Goal: Contribute content: Add original content to the website for others to see

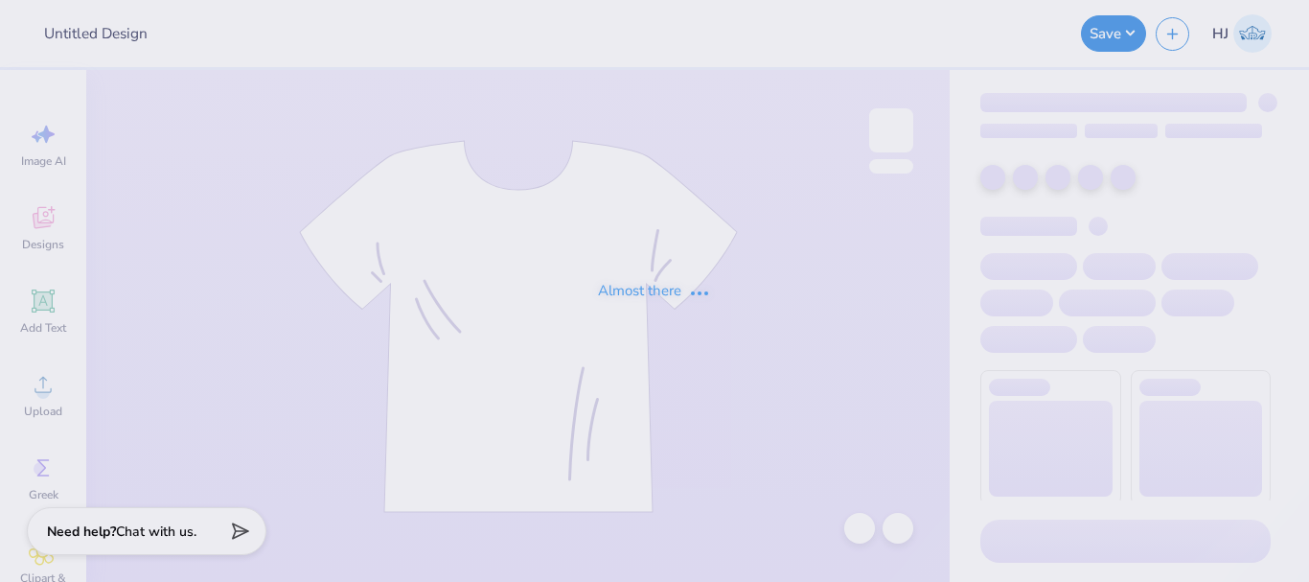
type input "[PERSON_NAME]"
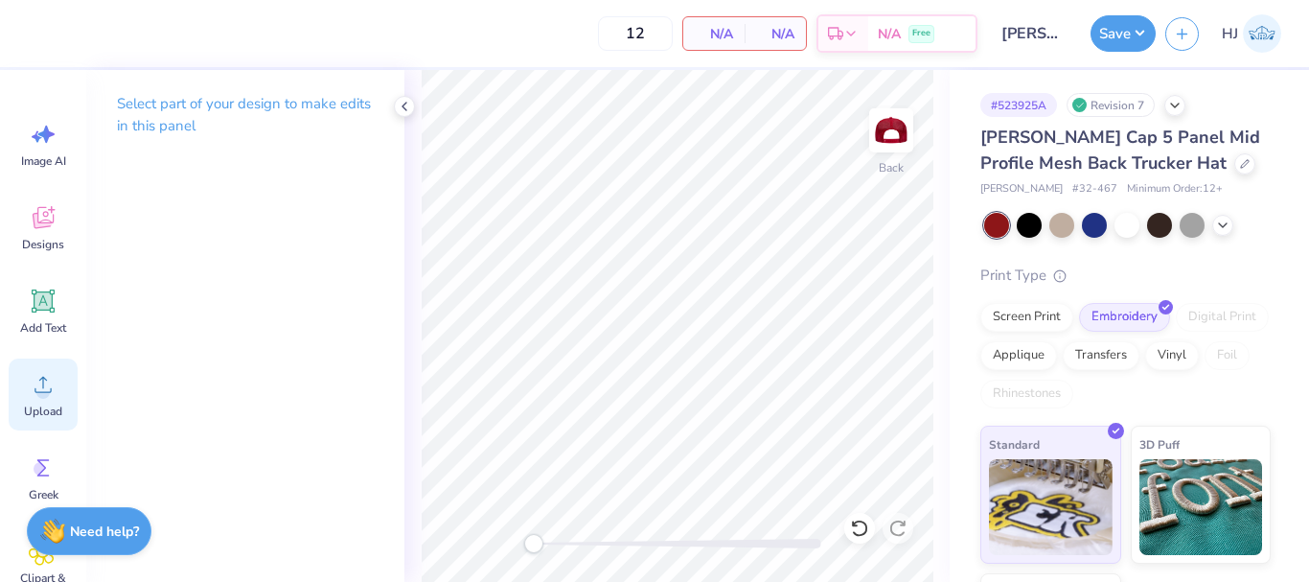
click at [42, 389] on circle at bounding box center [42, 391] width 13 height 13
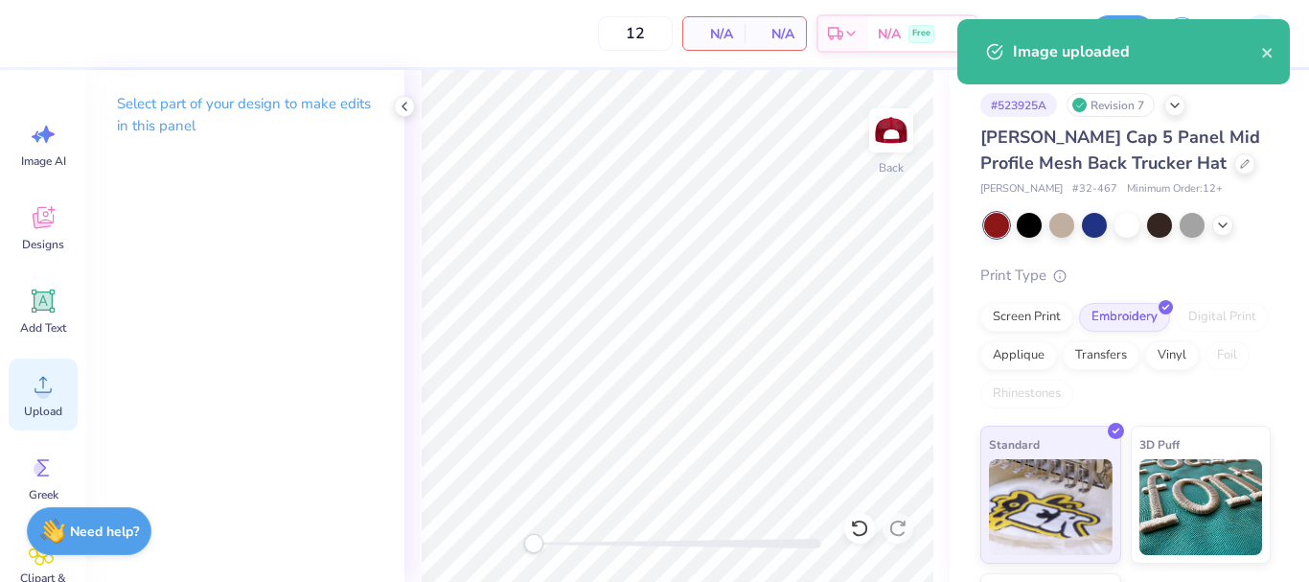
click at [51, 394] on icon at bounding box center [43, 384] width 29 height 29
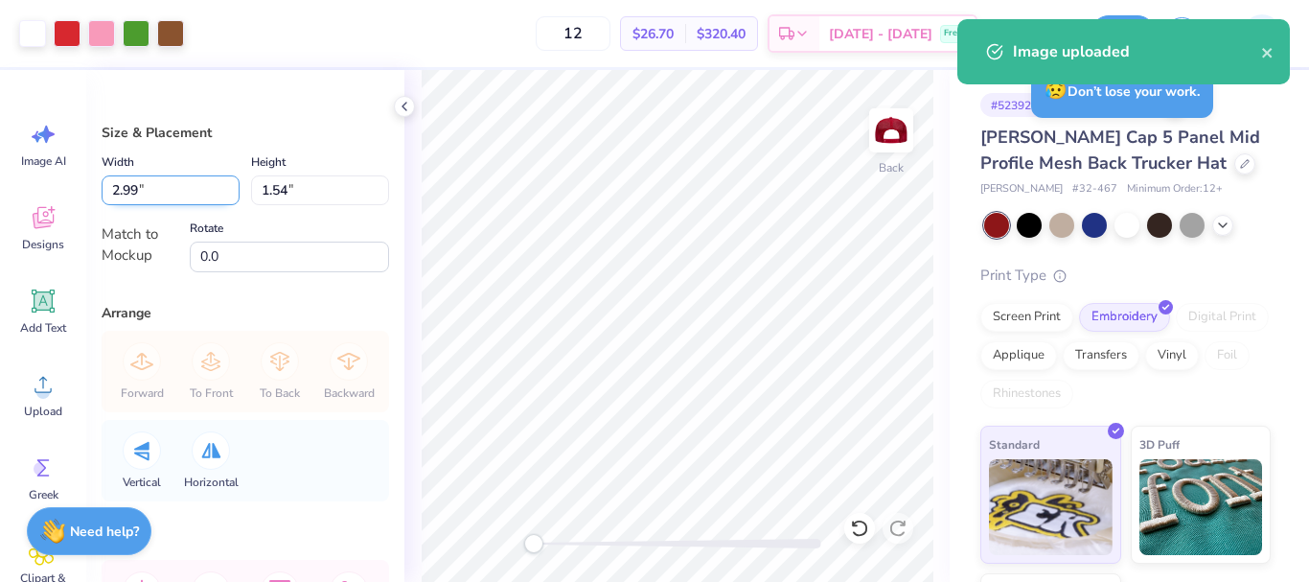
click at [156, 184] on input "2.99" at bounding box center [171, 190] width 138 height 30
type input "4.50"
type input "2.32"
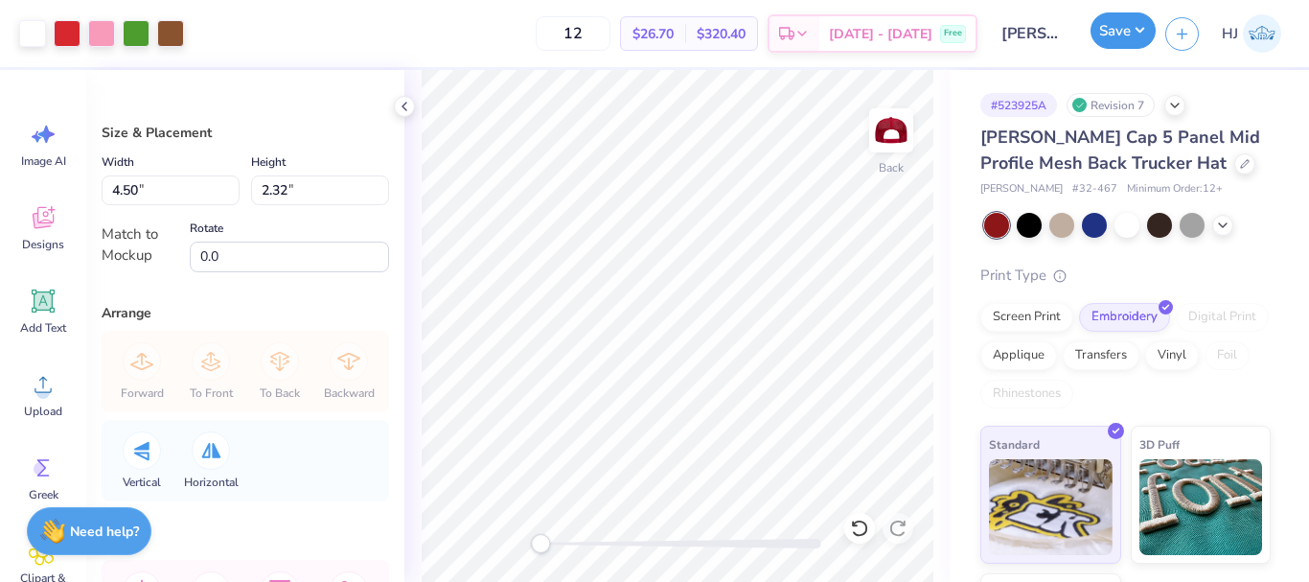
click at [1143, 38] on button "Save" at bounding box center [1123, 30] width 65 height 36
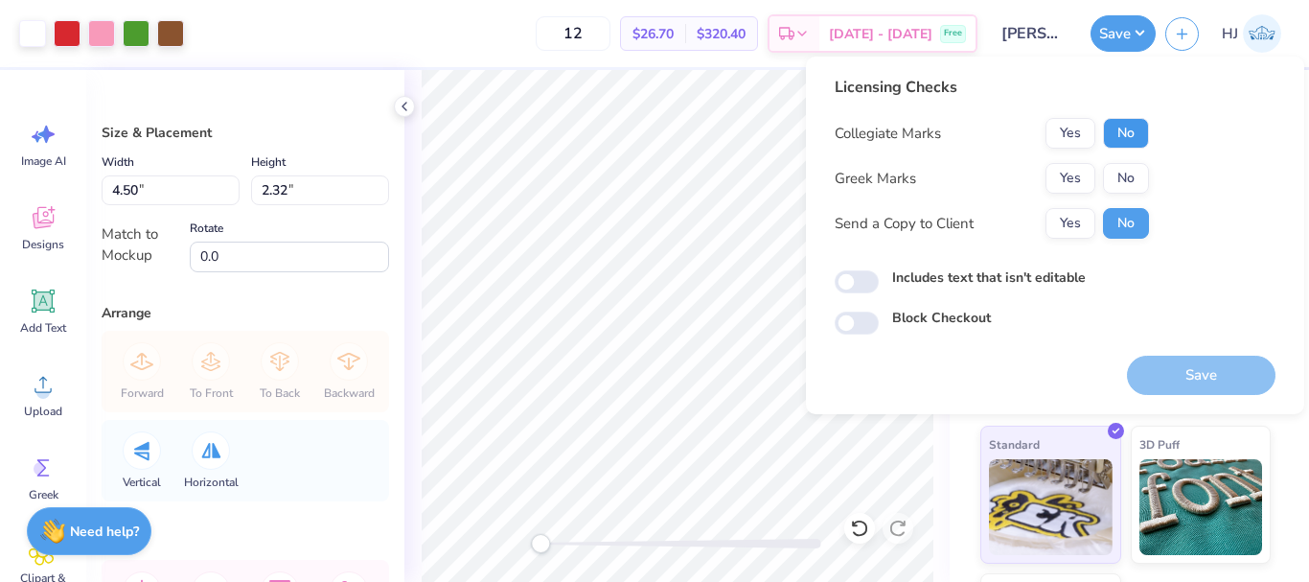
click at [1128, 145] on button "No" at bounding box center [1126, 133] width 46 height 31
click at [1126, 177] on button "No" at bounding box center [1126, 178] width 46 height 31
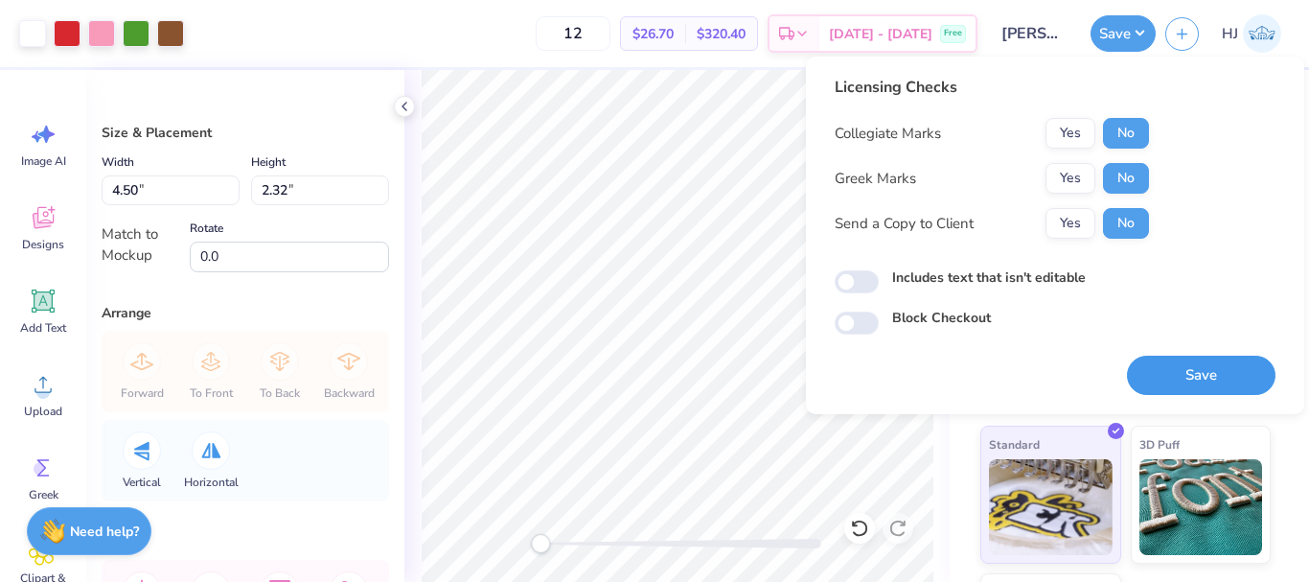
click at [1212, 366] on button "Save" at bounding box center [1201, 375] width 149 height 39
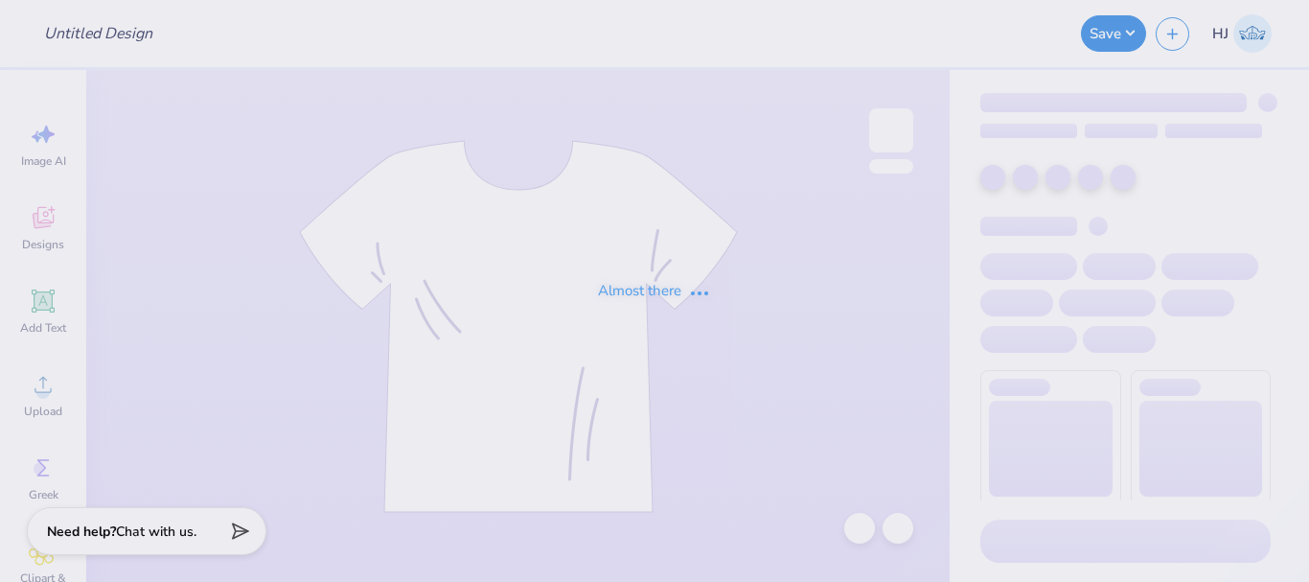
type input "[PERSON_NAME]"
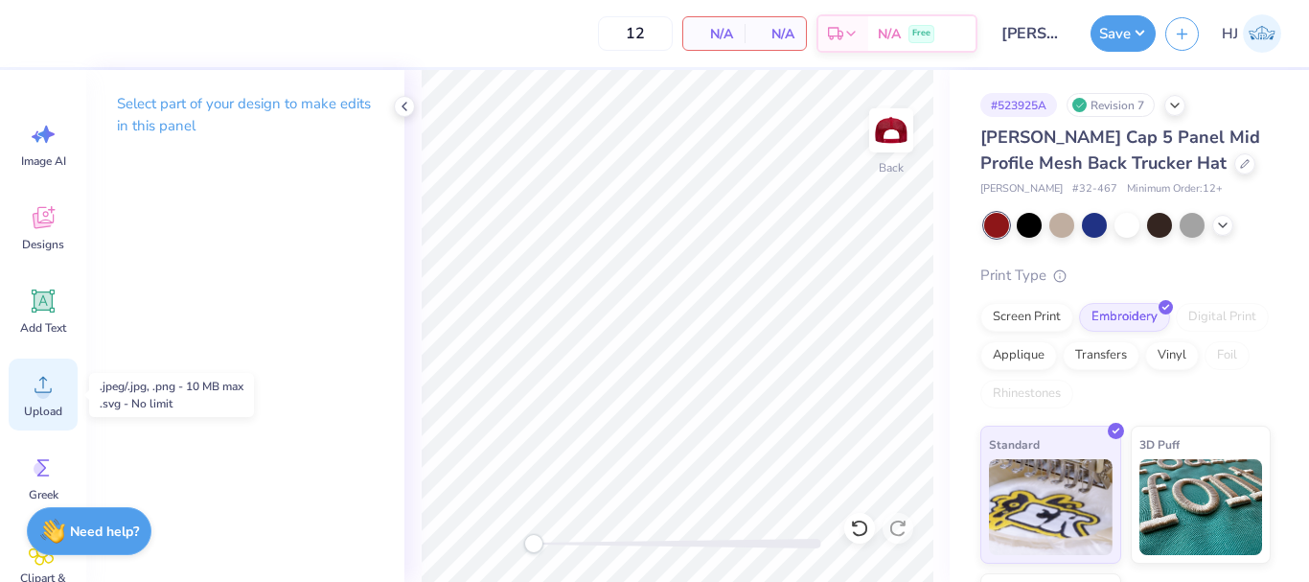
click at [43, 395] on circle at bounding box center [42, 391] width 13 height 13
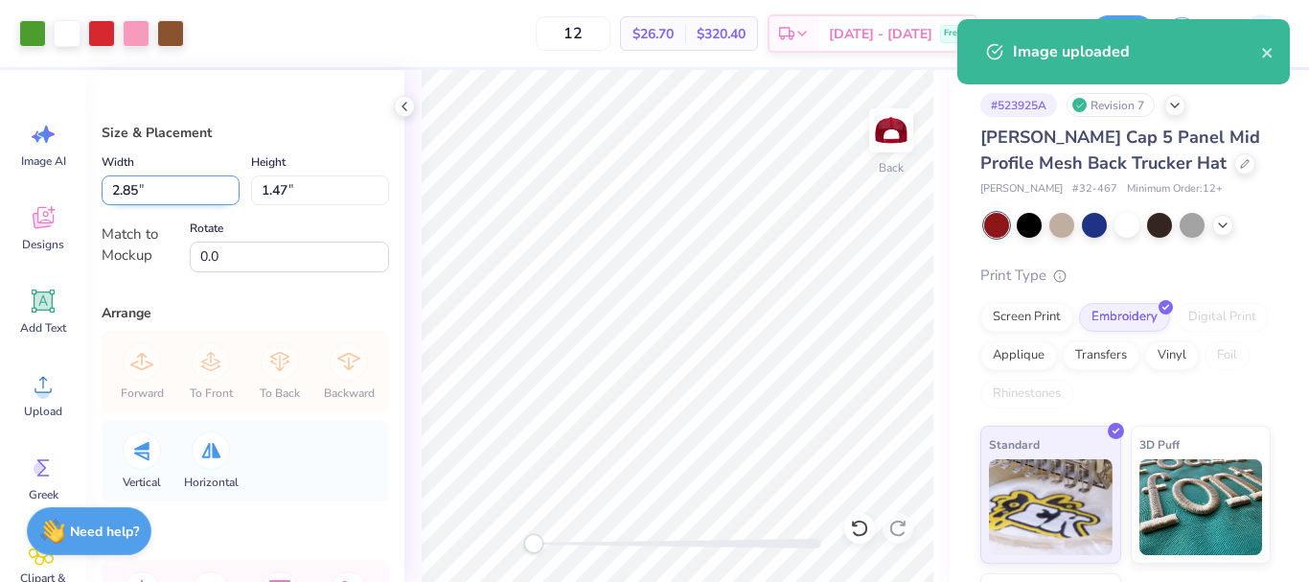
click at [173, 182] on input "2.85" at bounding box center [171, 190] width 138 height 30
type input "4.50"
type input "2.32"
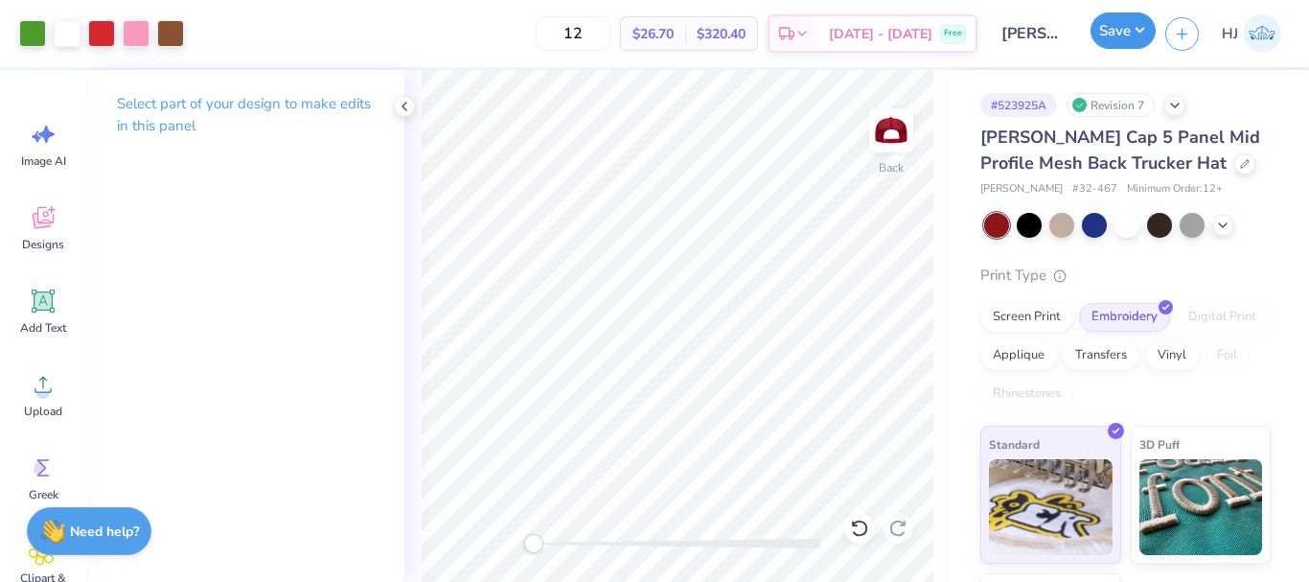
click at [1144, 14] on button "Save" at bounding box center [1123, 30] width 65 height 36
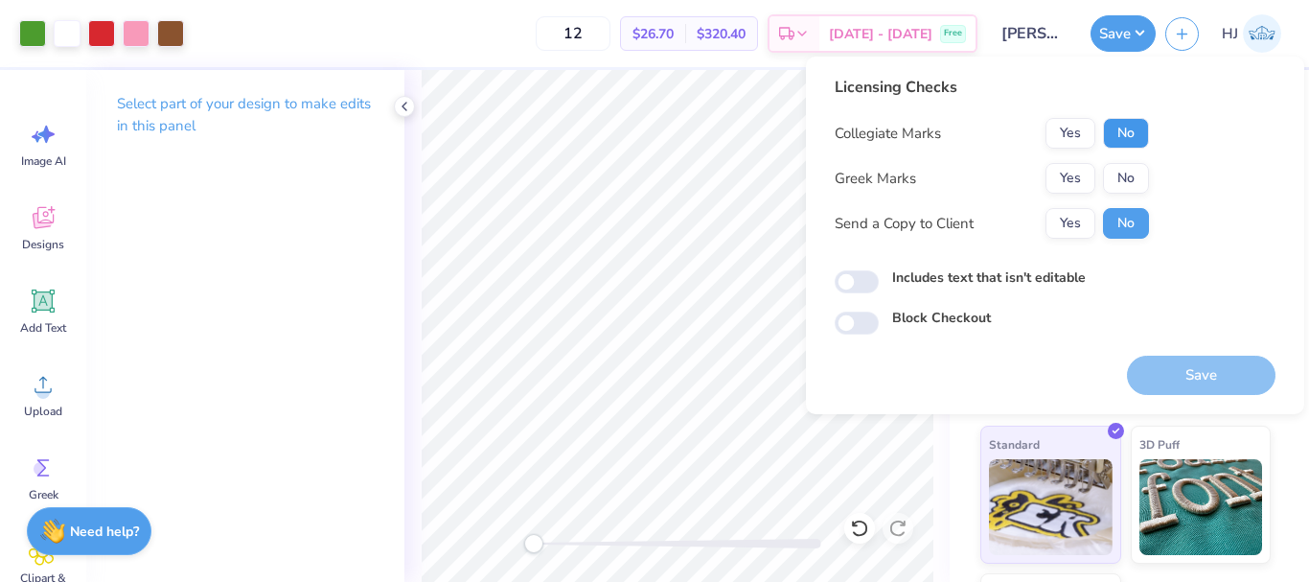
click at [1119, 136] on button "No" at bounding box center [1126, 133] width 46 height 31
click at [1121, 172] on button "No" at bounding box center [1126, 178] width 46 height 31
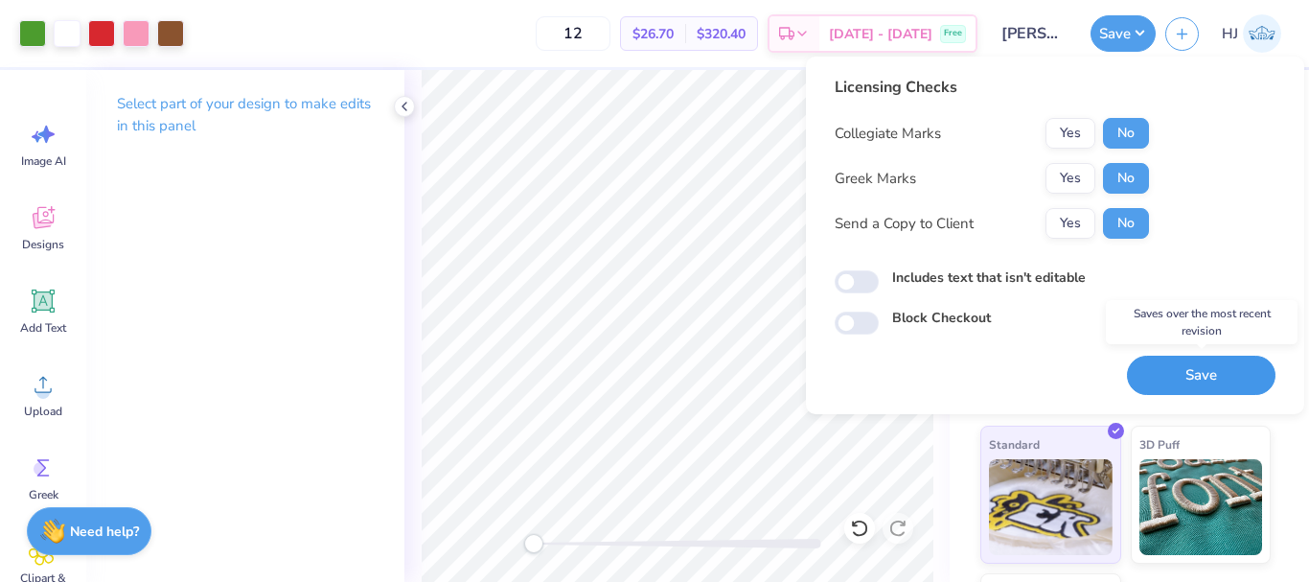
click at [1193, 372] on button "Save" at bounding box center [1201, 375] width 149 height 39
